Goal: Task Accomplishment & Management: Use online tool/utility

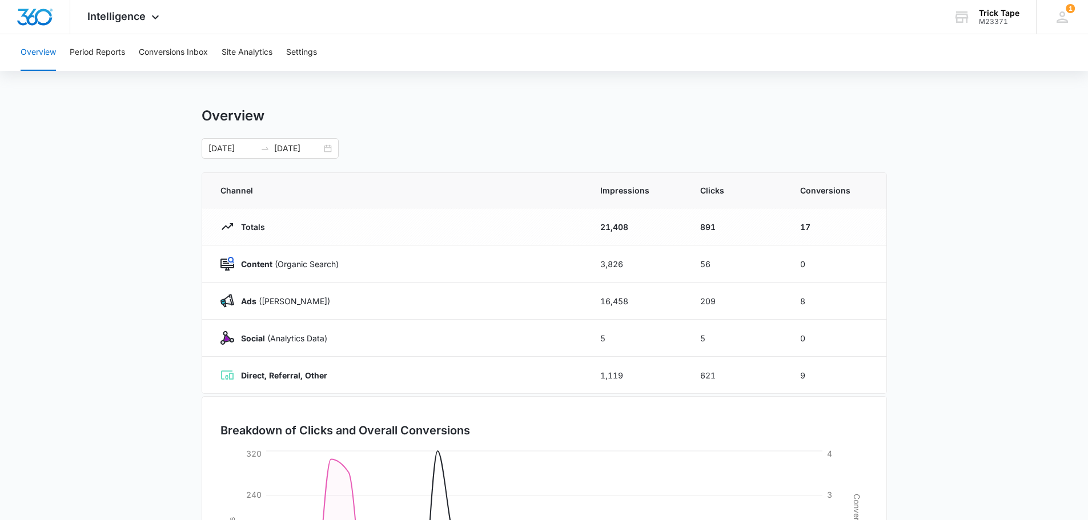
click at [131, 25] on div "Intelligence Apps Reputation Websites Forms CRM Email Social Shop Payments POS …" at bounding box center [124, 17] width 109 height 34
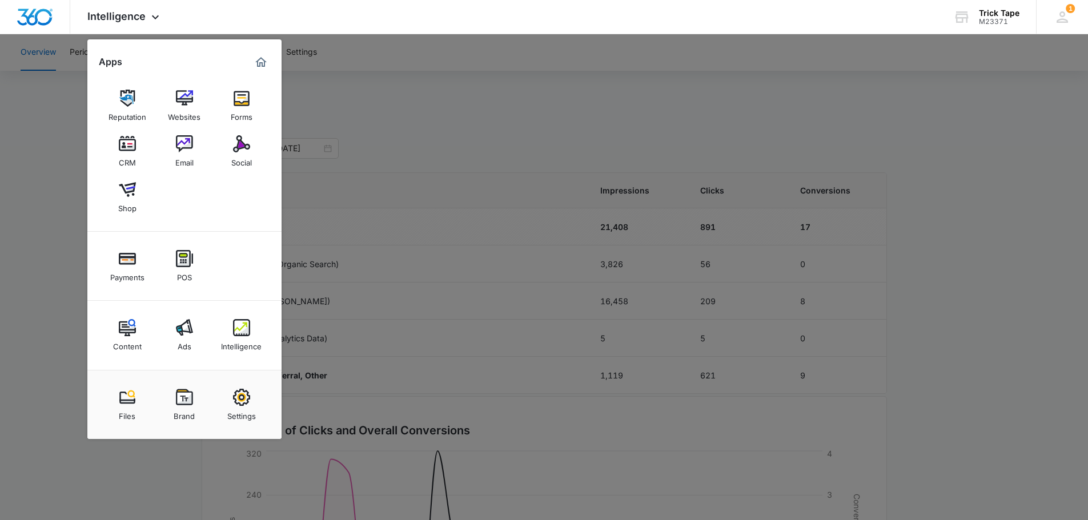
click at [237, 166] on div "Social" at bounding box center [241, 160] width 21 height 15
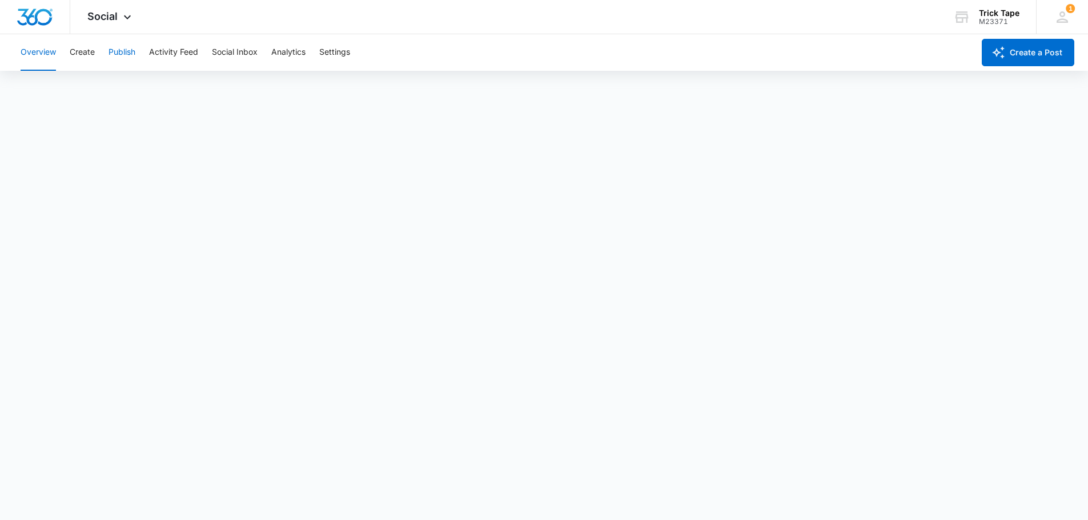
click at [120, 57] on button "Publish" at bounding box center [122, 52] width 27 height 37
click at [91, 57] on button "Create" at bounding box center [82, 52] width 25 height 37
click at [227, 53] on button "Social Inbox" at bounding box center [235, 52] width 46 height 37
click at [178, 53] on button "Activity Feed" at bounding box center [173, 52] width 49 height 37
